Goal: Task Accomplishment & Management: Use online tool/utility

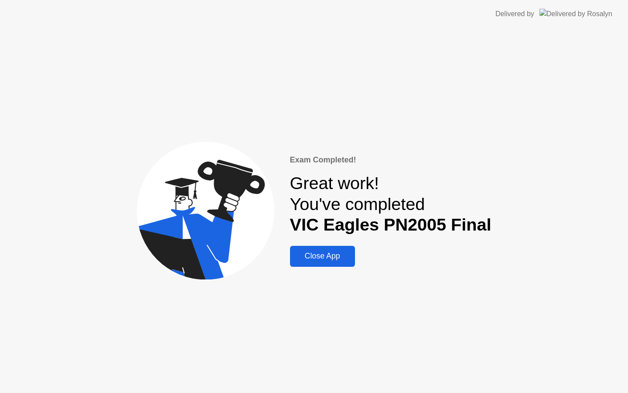
click at [324, 253] on div "Close App" at bounding box center [323, 255] width 60 height 9
